Goal: Task Accomplishment & Management: Manage account settings

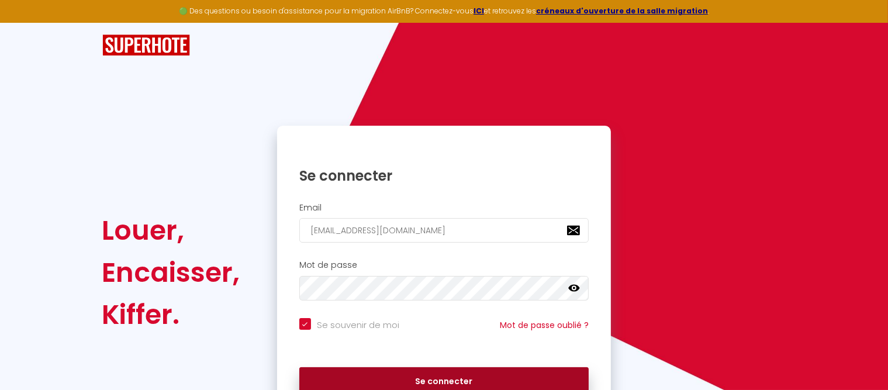
click at [438, 379] on button "Se connecter" at bounding box center [444, 381] width 290 height 29
checkbox input "true"
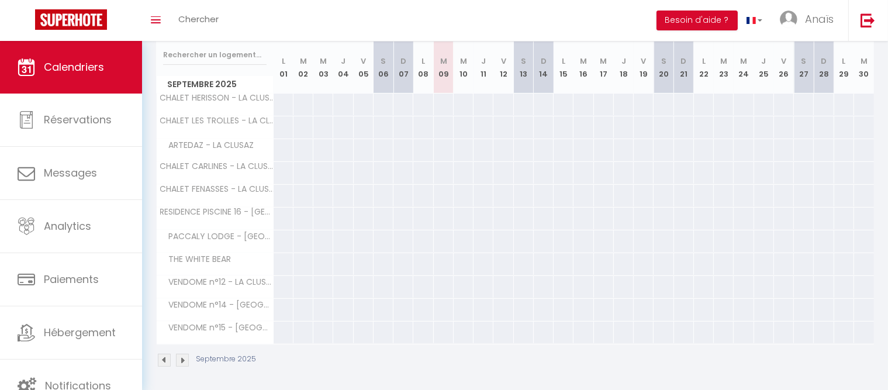
click at [186, 357] on img at bounding box center [182, 360] width 13 height 13
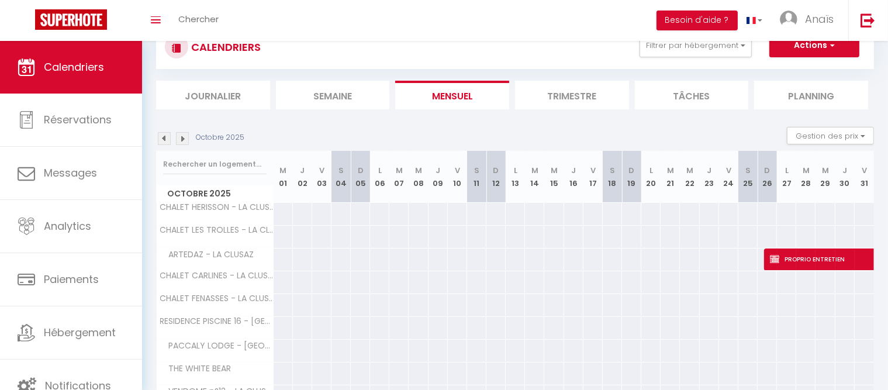
scroll to position [150, 0]
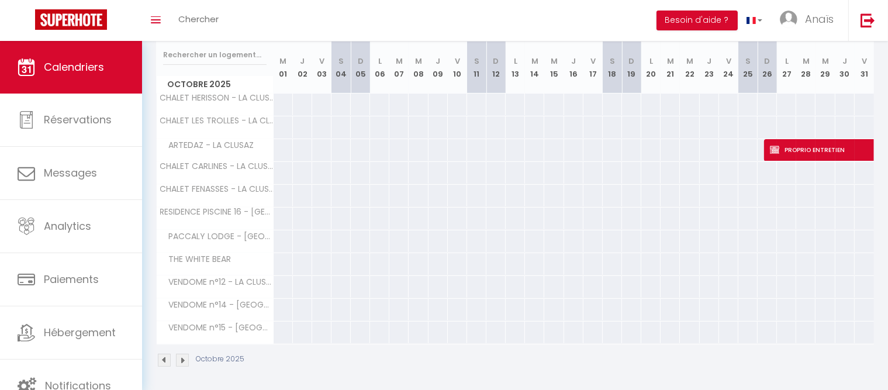
click at [186, 357] on img at bounding box center [182, 360] width 13 height 13
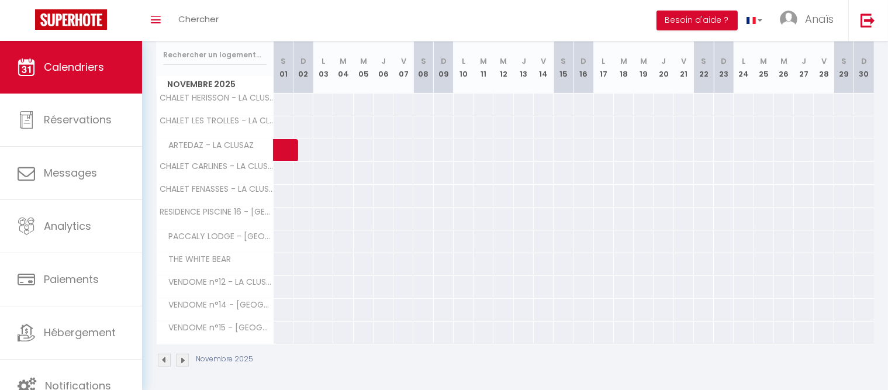
click at [186, 357] on img at bounding box center [182, 360] width 13 height 13
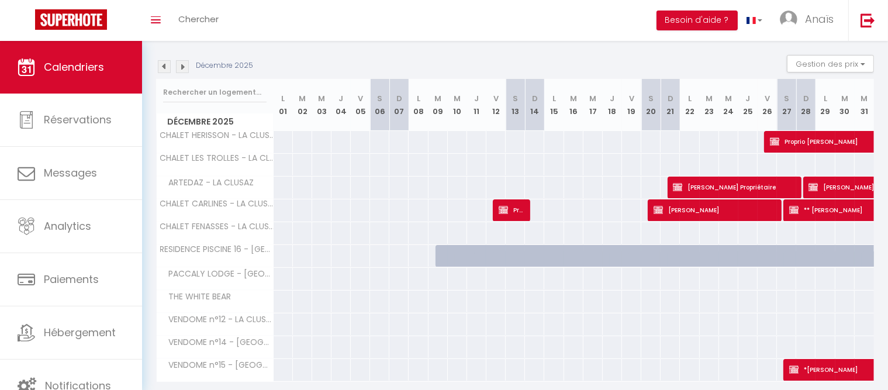
scroll to position [115, 0]
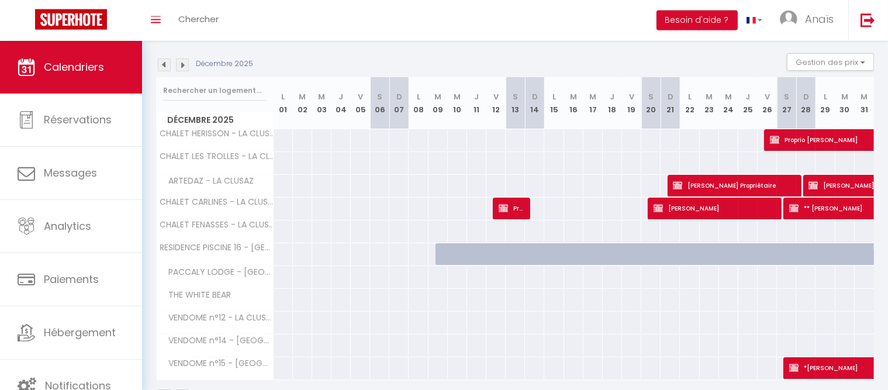
click at [481, 258] on div at bounding box center [483, 261] width 19 height 22
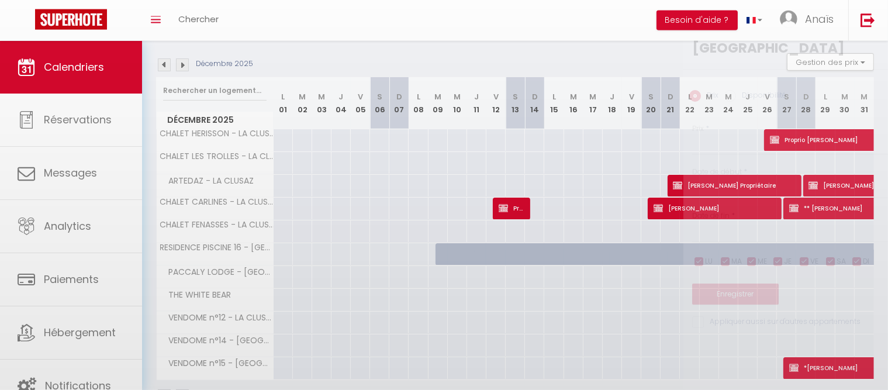
type input "Jeu 11 Décembre 2025"
type input "Ven 12 Décembre 2025"
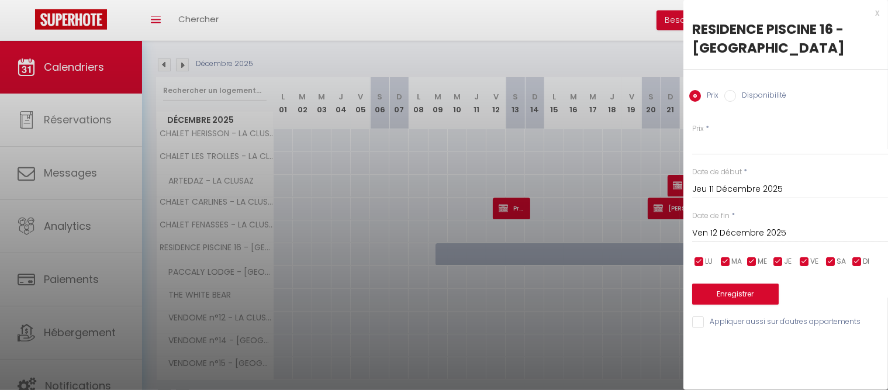
click at [731, 94] on input "Disponibilité" at bounding box center [730, 96] width 12 height 12
radio input "true"
radio input "false"
click at [738, 236] on input "Ven 12 Décembre 2025" at bounding box center [790, 234] width 196 height 15
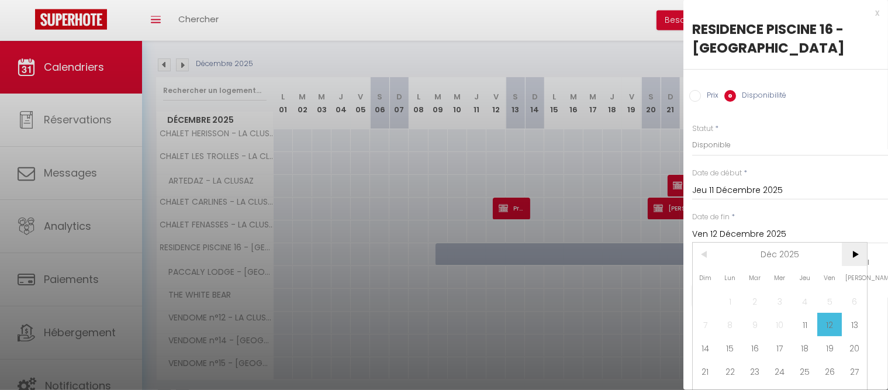
click at [853, 257] on span ">" at bounding box center [854, 254] width 25 height 23
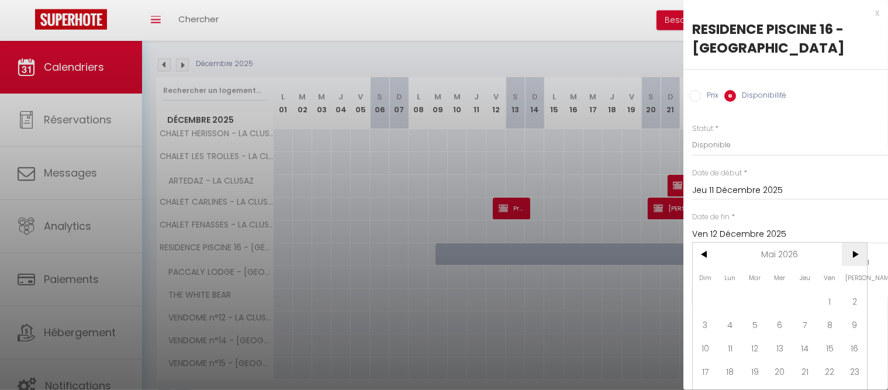
click at [853, 257] on span ">" at bounding box center [854, 254] width 25 height 23
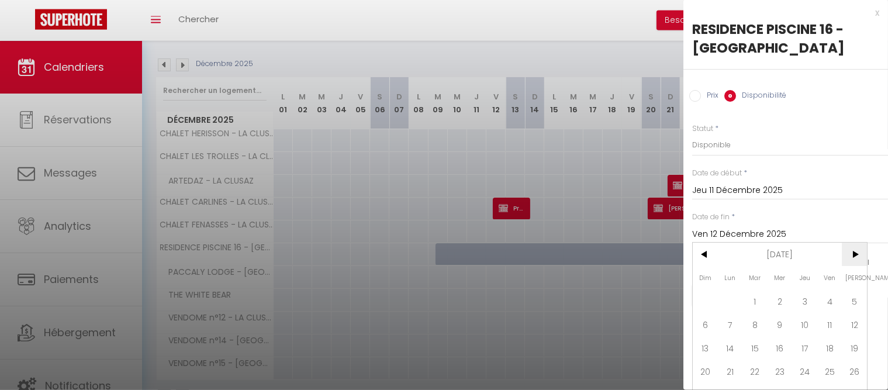
click at [853, 257] on span ">" at bounding box center [854, 254] width 25 height 23
click at [705, 255] on span "<" at bounding box center [705, 254] width 25 height 23
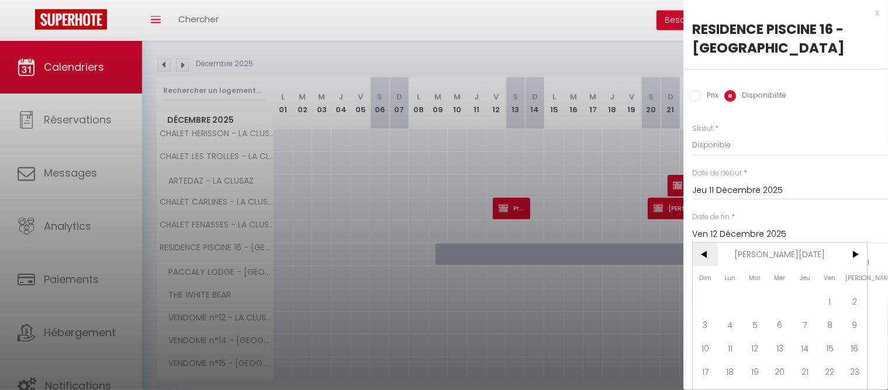
click at [705, 255] on span "<" at bounding box center [705, 254] width 25 height 23
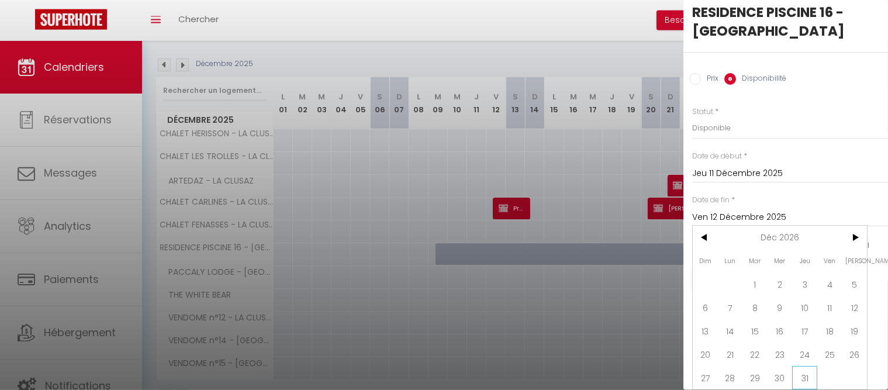
click at [803, 368] on span "31" at bounding box center [804, 377] width 25 height 23
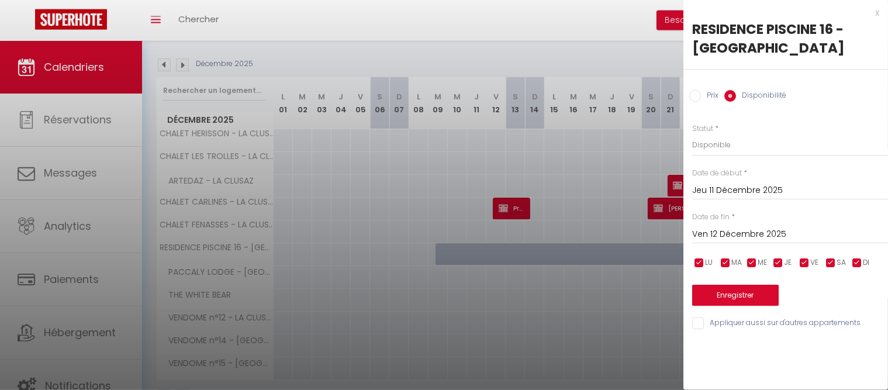
type input "Jeu 31 Décembre 2026"
click at [729, 295] on button "Enregistrer" at bounding box center [735, 295] width 87 height 21
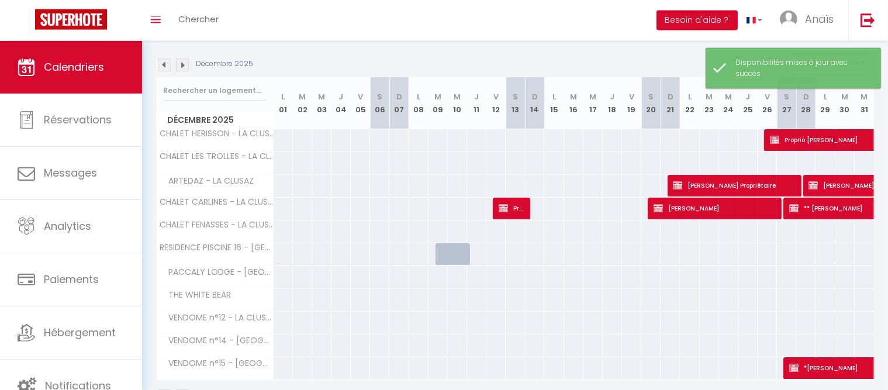
scroll to position [41, 0]
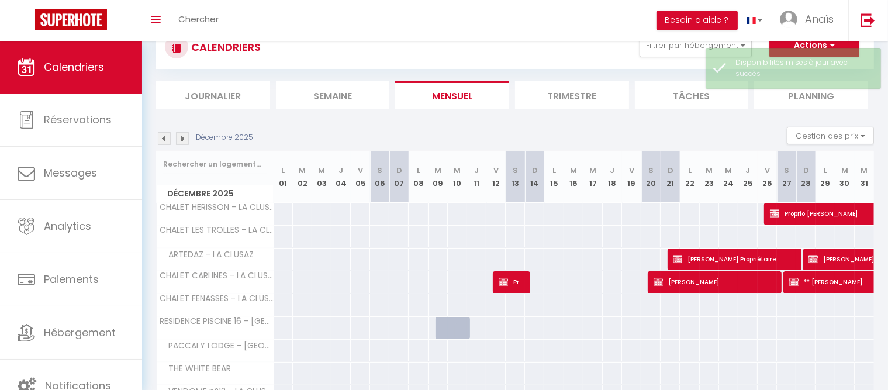
click at [182, 140] on img at bounding box center [182, 138] width 13 height 13
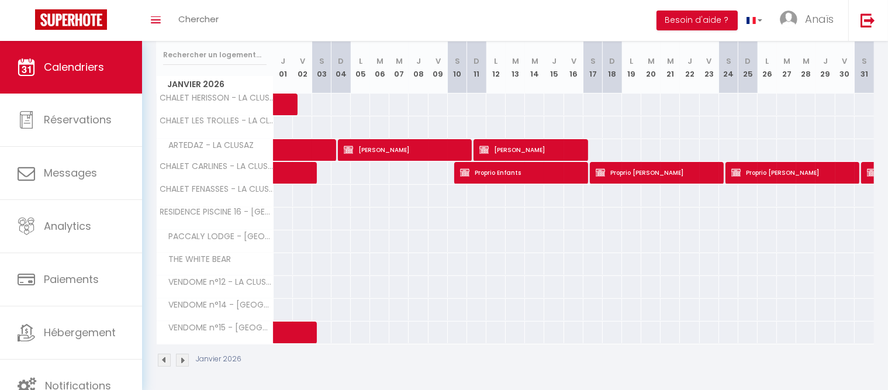
scroll to position [2, 0]
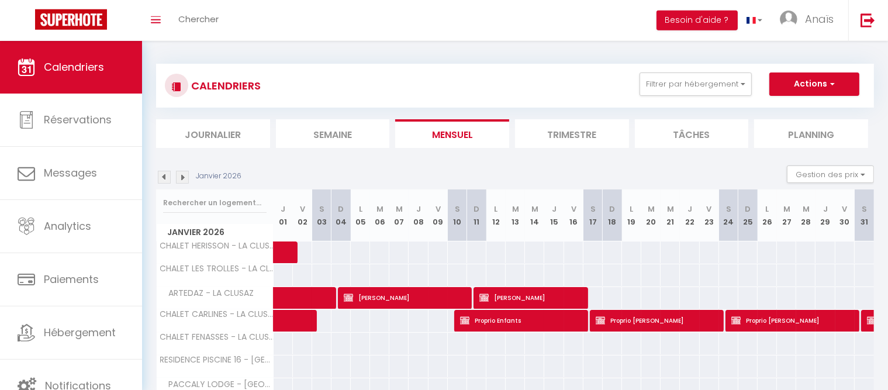
click at [179, 181] on img at bounding box center [182, 177] width 13 height 13
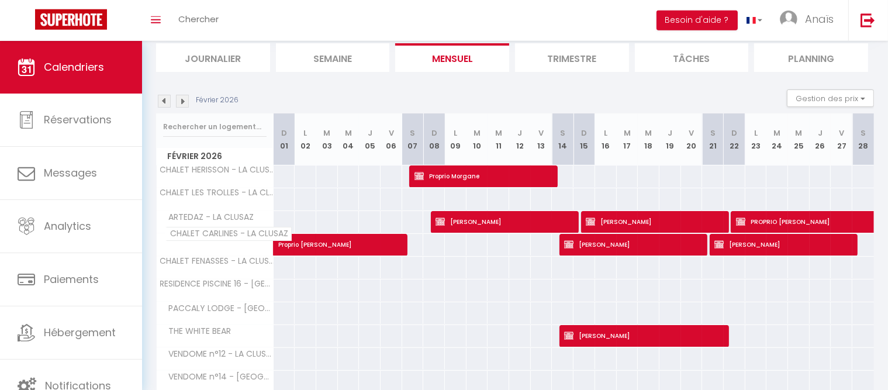
scroll to position [78, 0]
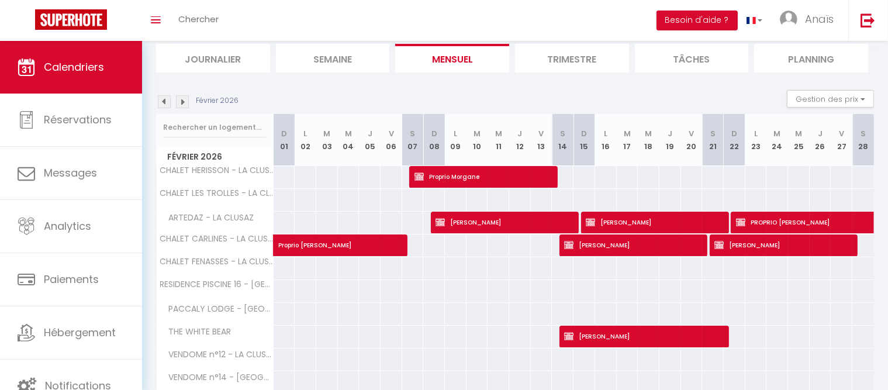
click at [180, 105] on img at bounding box center [182, 101] width 13 height 13
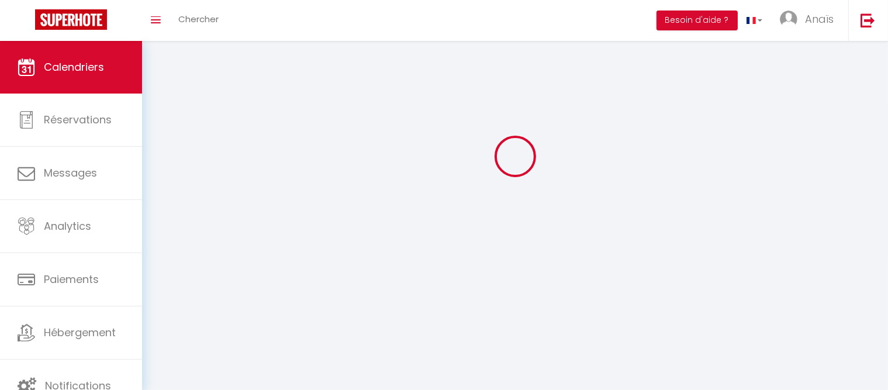
scroll to position [41, 0]
